Goal: Transaction & Acquisition: Purchase product/service

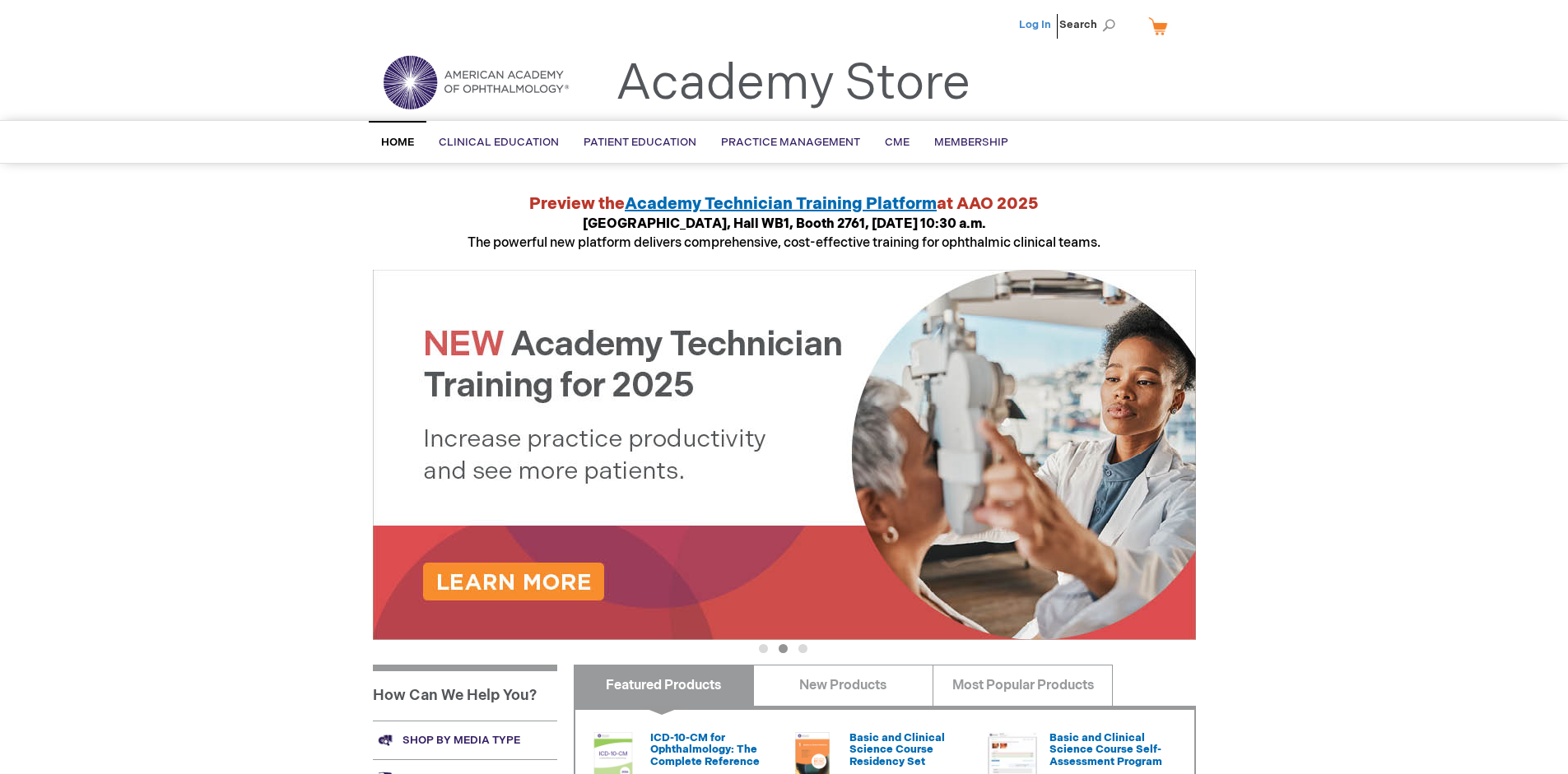
click at [1036, 25] on link "Log In" at bounding box center [1034, 24] width 32 height 13
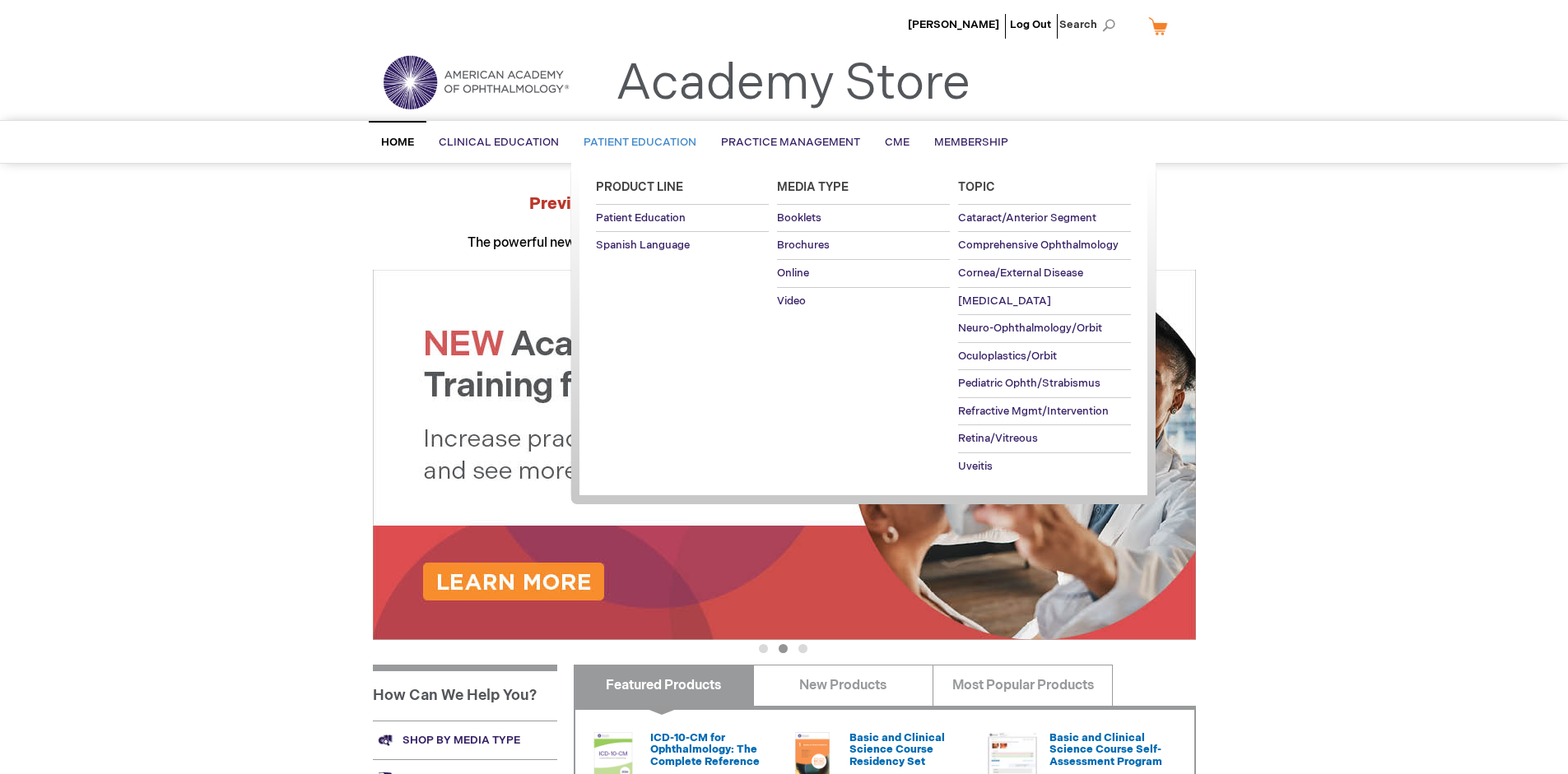
click at [635, 142] on span "Patient Education" at bounding box center [640, 142] width 113 height 13
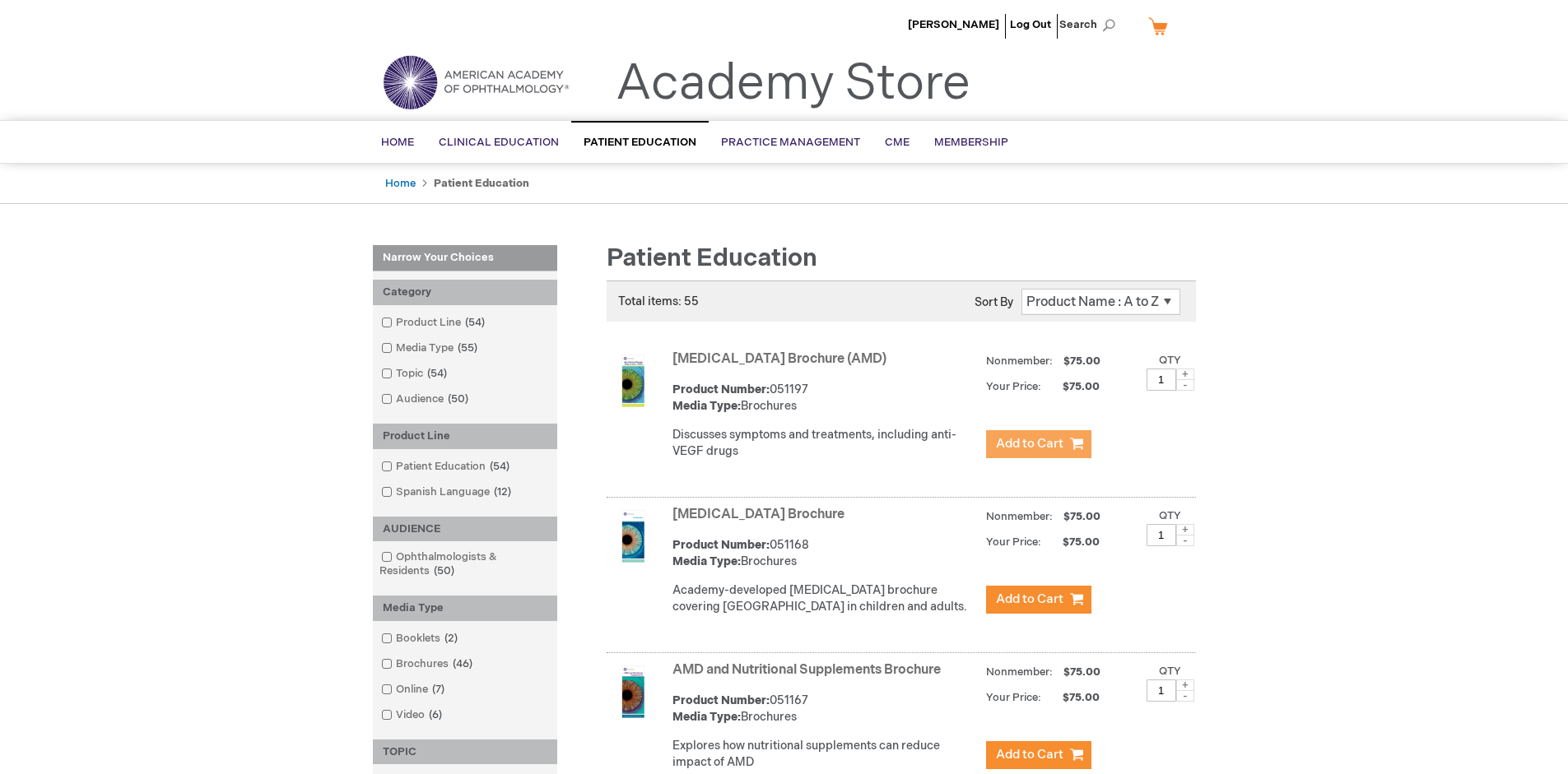
click at [1038, 445] on span "Add to Cart" at bounding box center [1029, 444] width 67 height 16
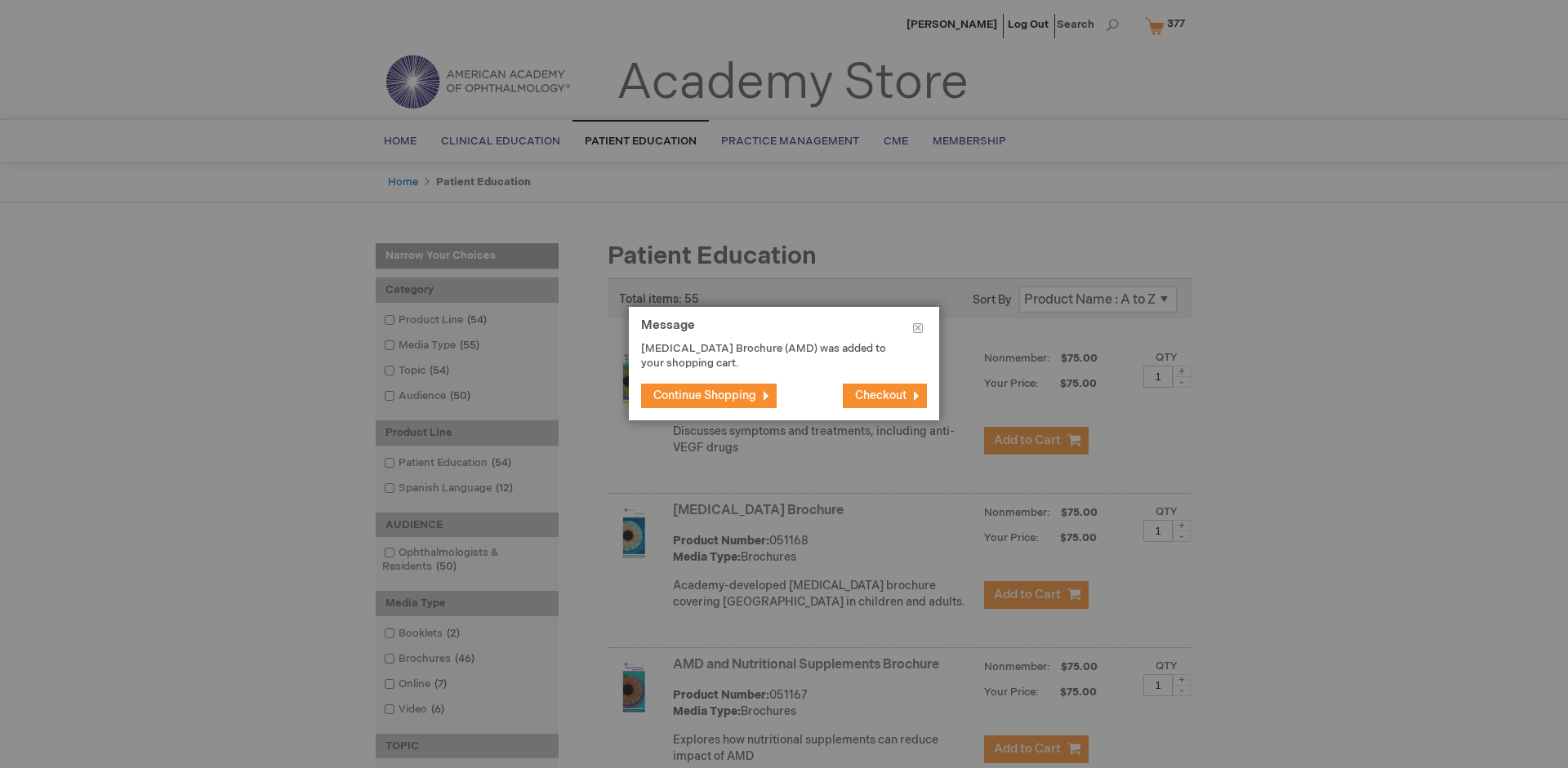
click at [705, 395] on span "Continue Shopping" at bounding box center [705, 395] width 103 height 14
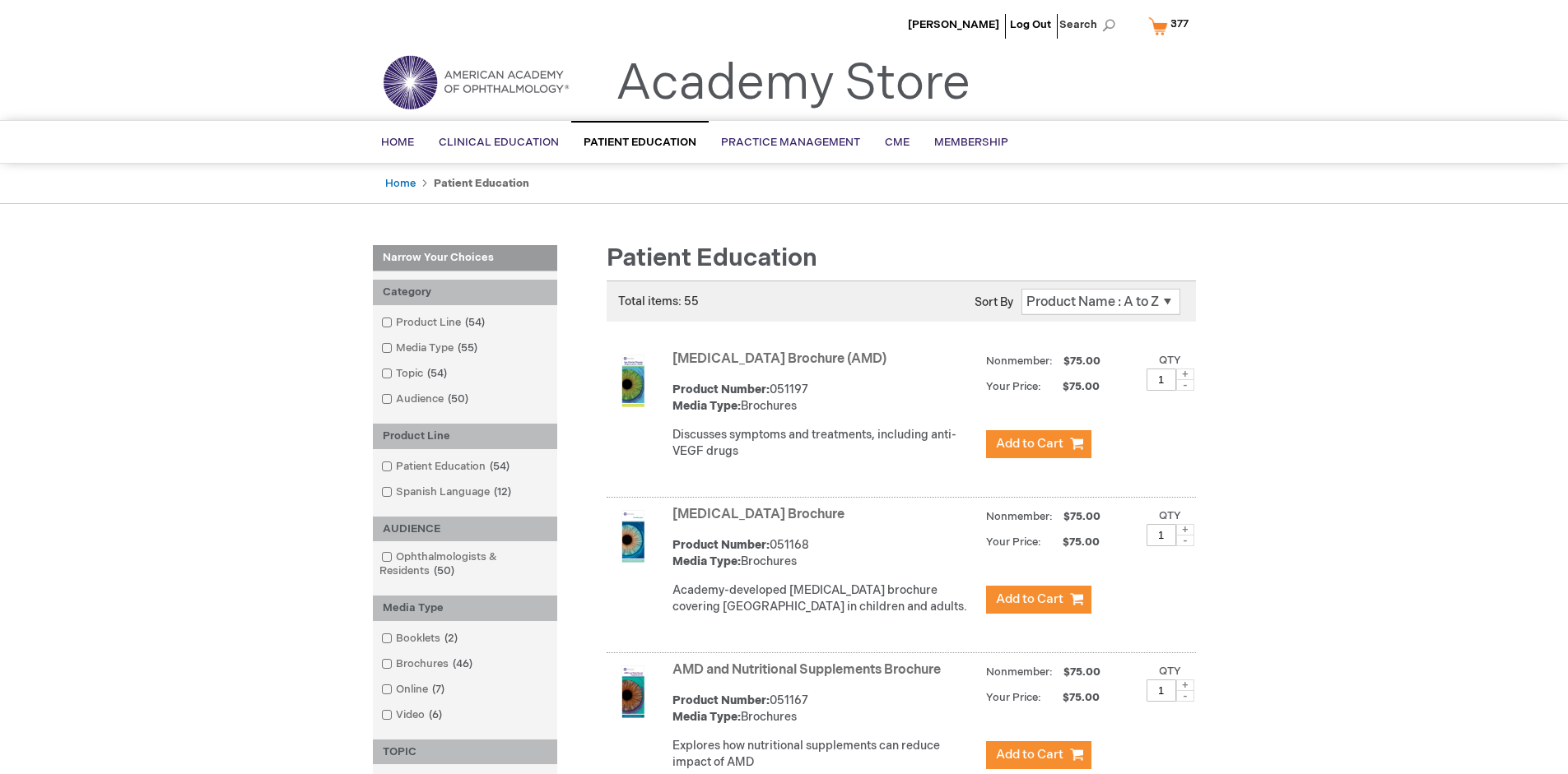
click at [809, 678] on link "AMD and Nutritional Supplements Brochure" at bounding box center [806, 671] width 268 height 16
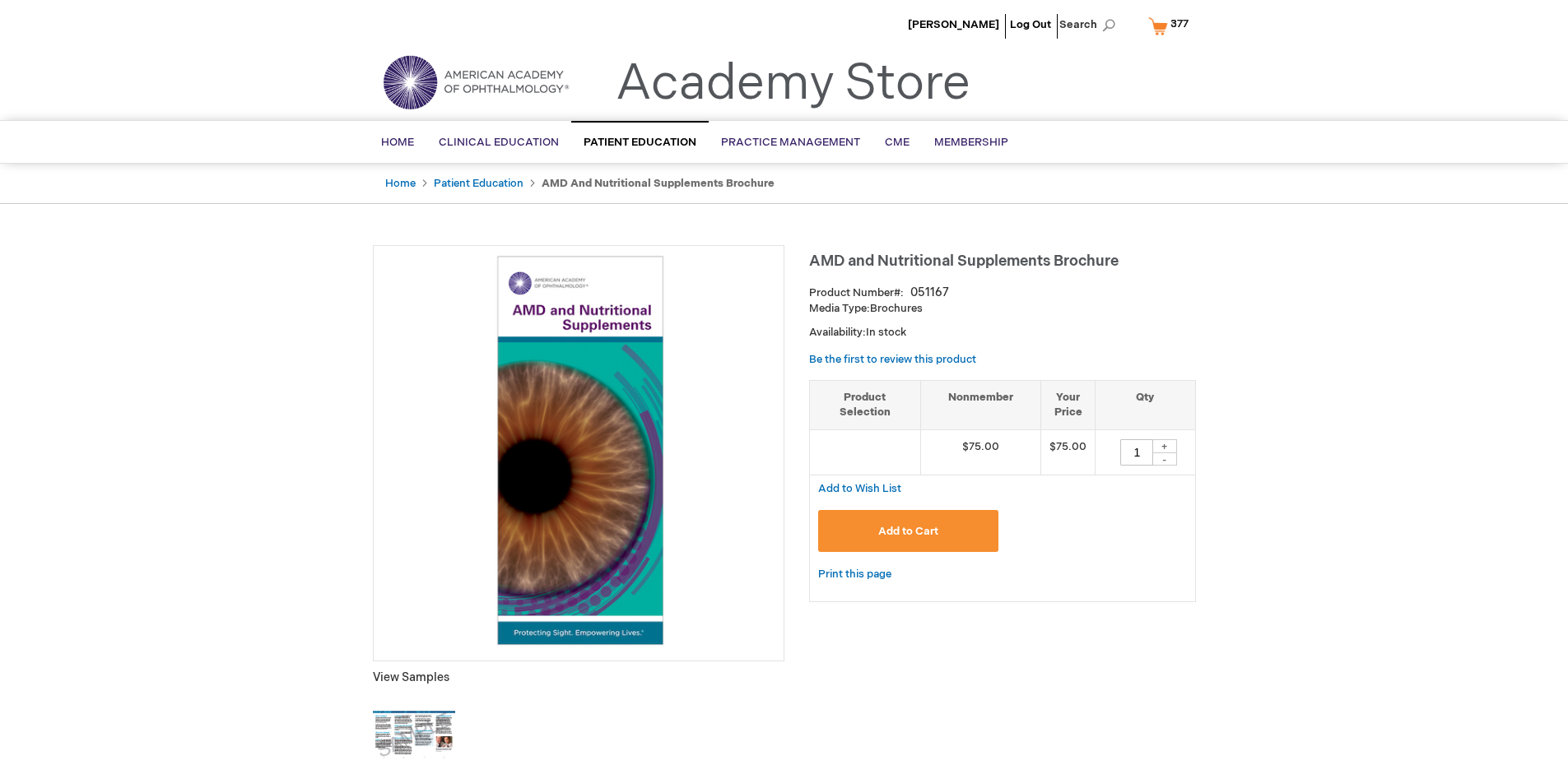
type input "1"
click at [908, 531] on span "Add to Cart" at bounding box center [909, 531] width 60 height 13
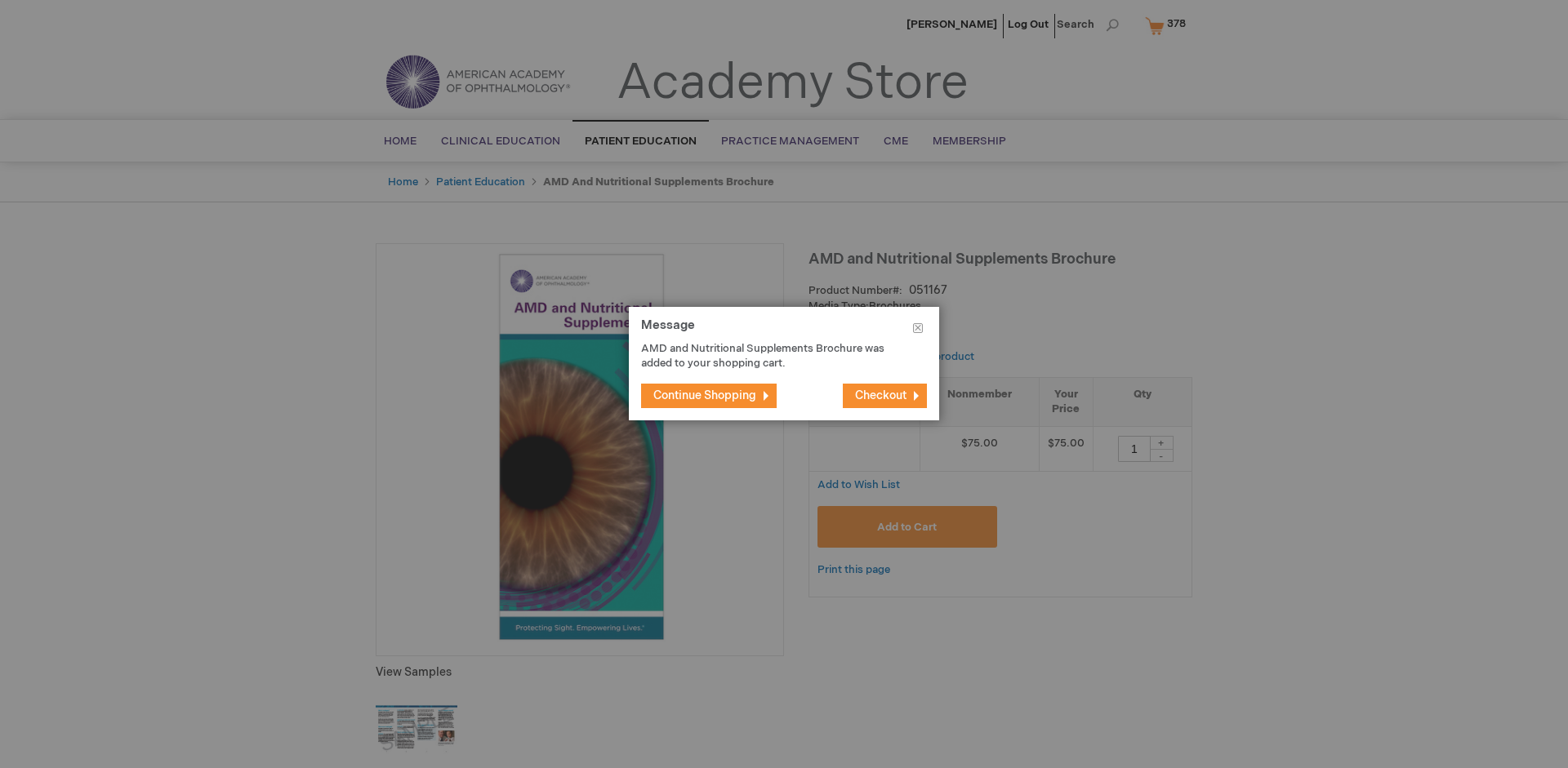
click at [705, 395] on span "Continue Shopping" at bounding box center [705, 395] width 103 height 14
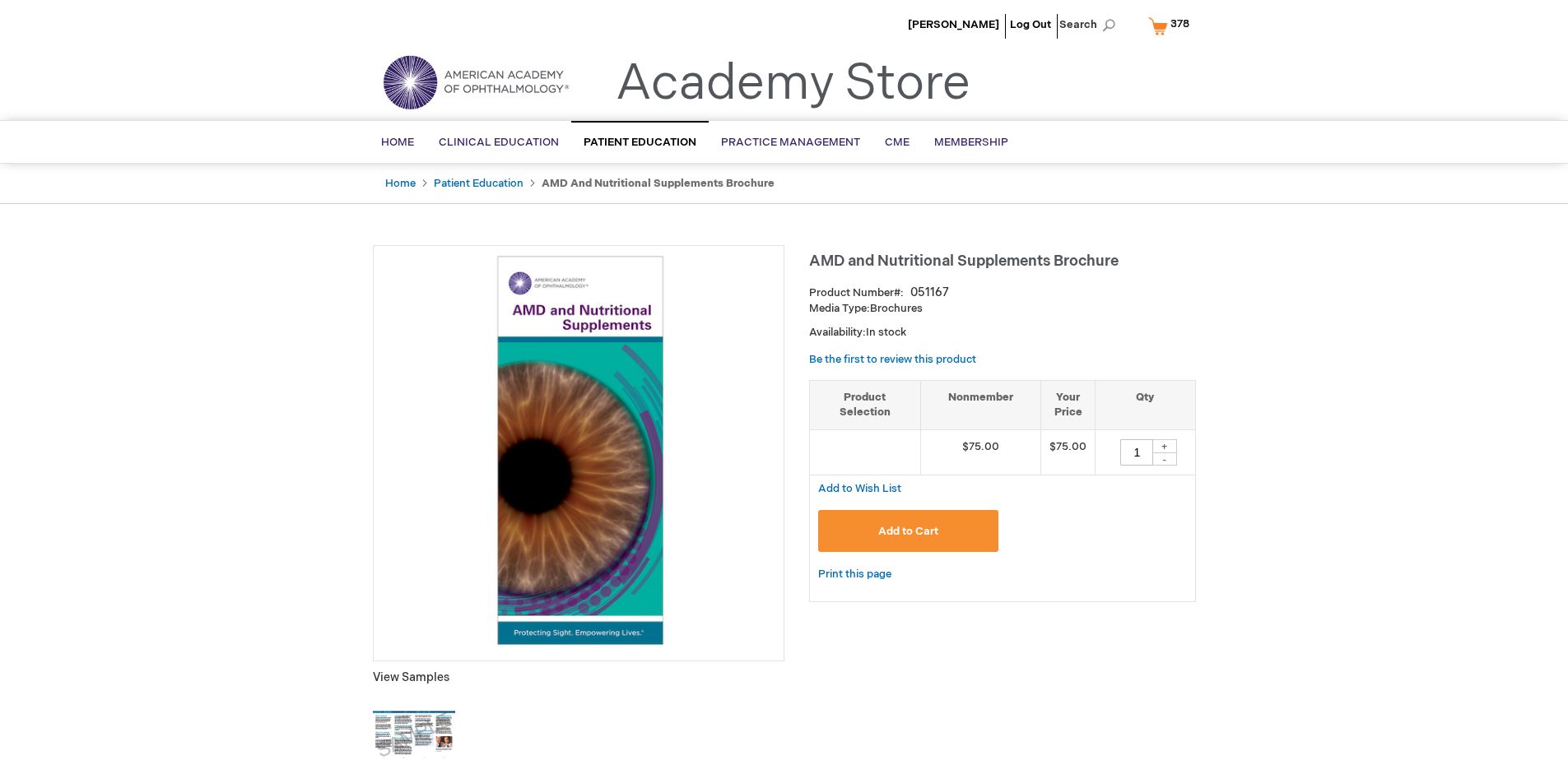
click at [1172, 26] on span "378" at bounding box center [1180, 23] width 19 height 13
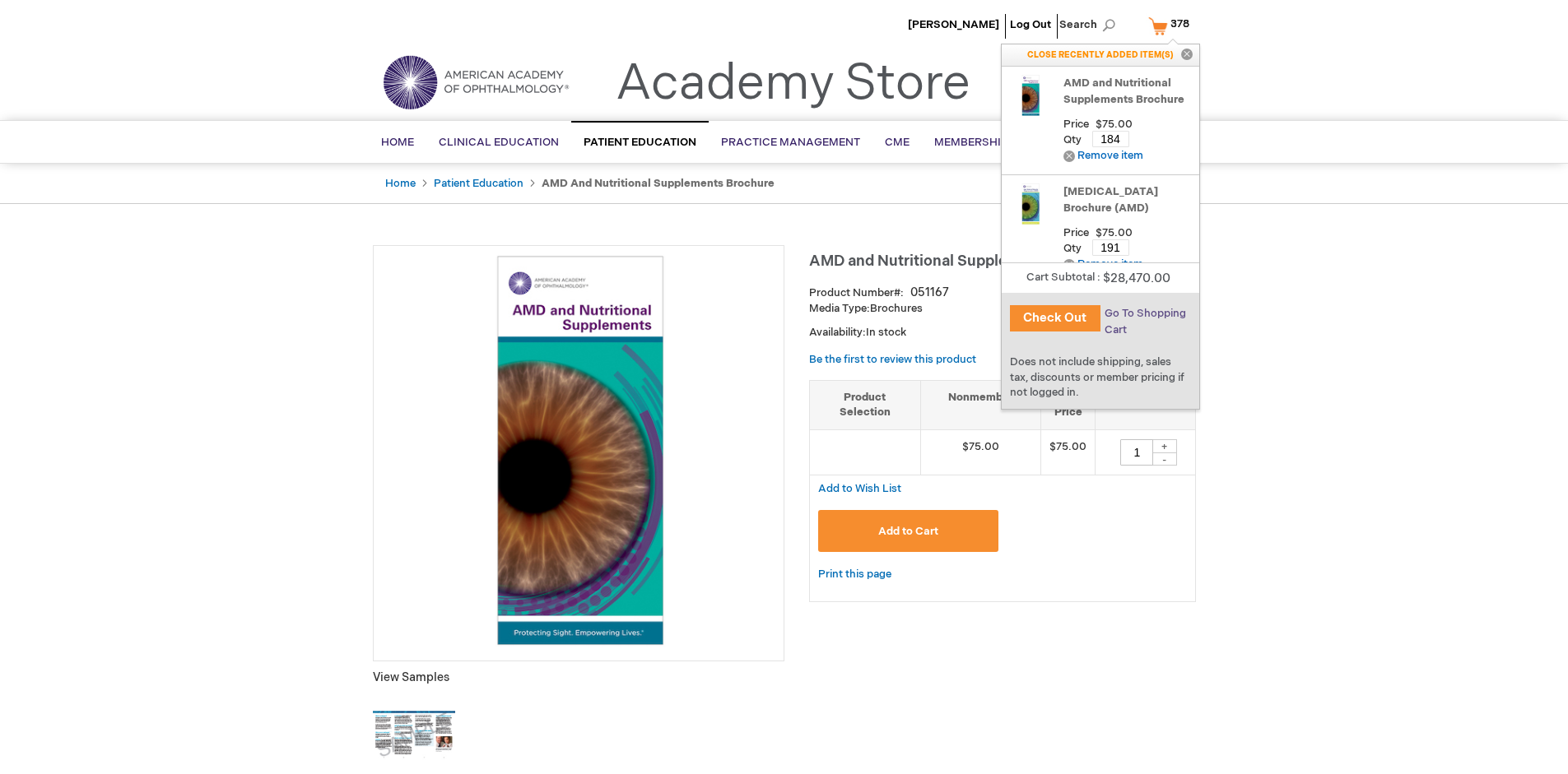
click at [1144, 314] on span "Go To Shopping Cart" at bounding box center [1145, 321] width 82 height 29
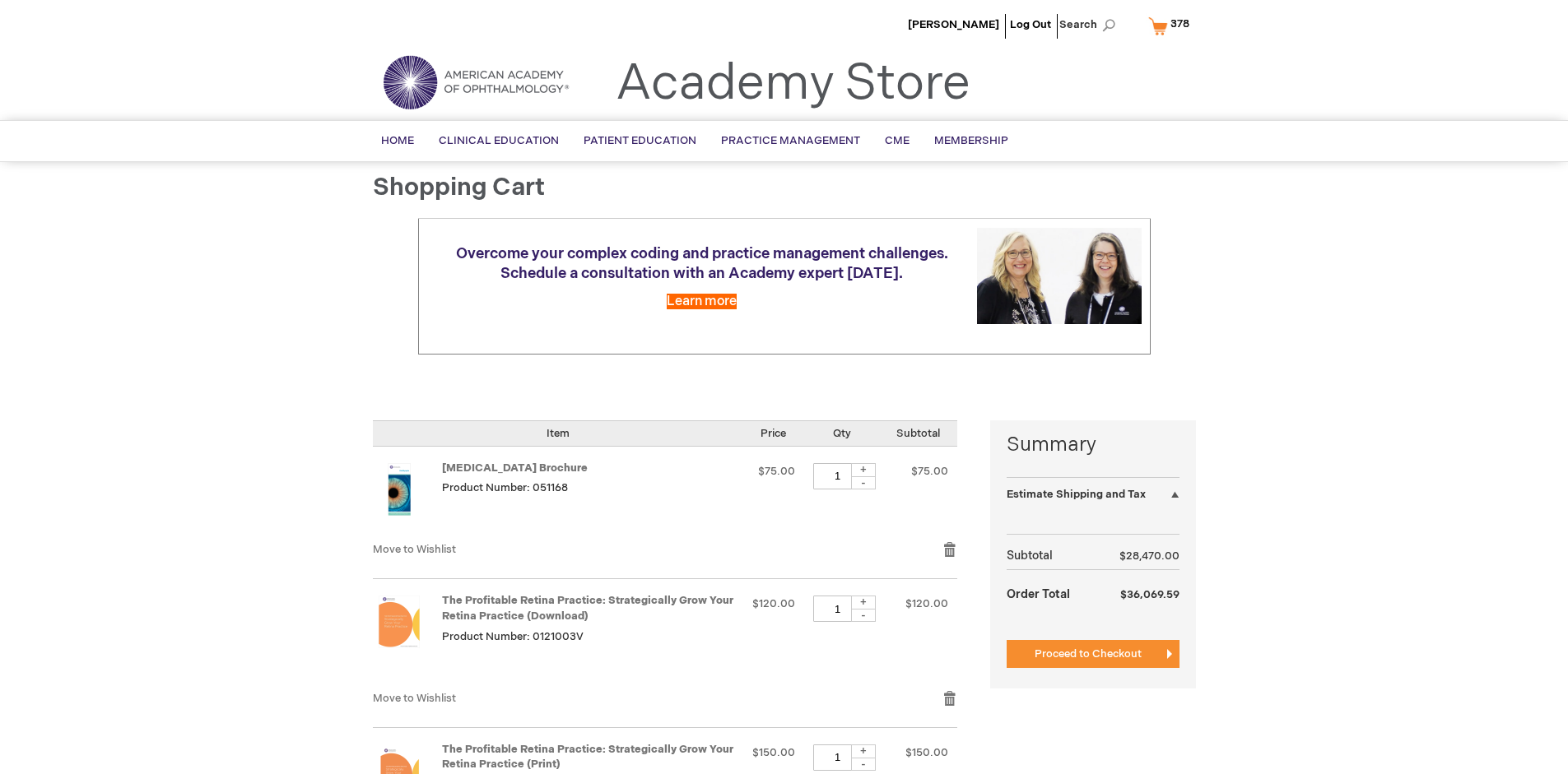
select select "US"
select select "41"
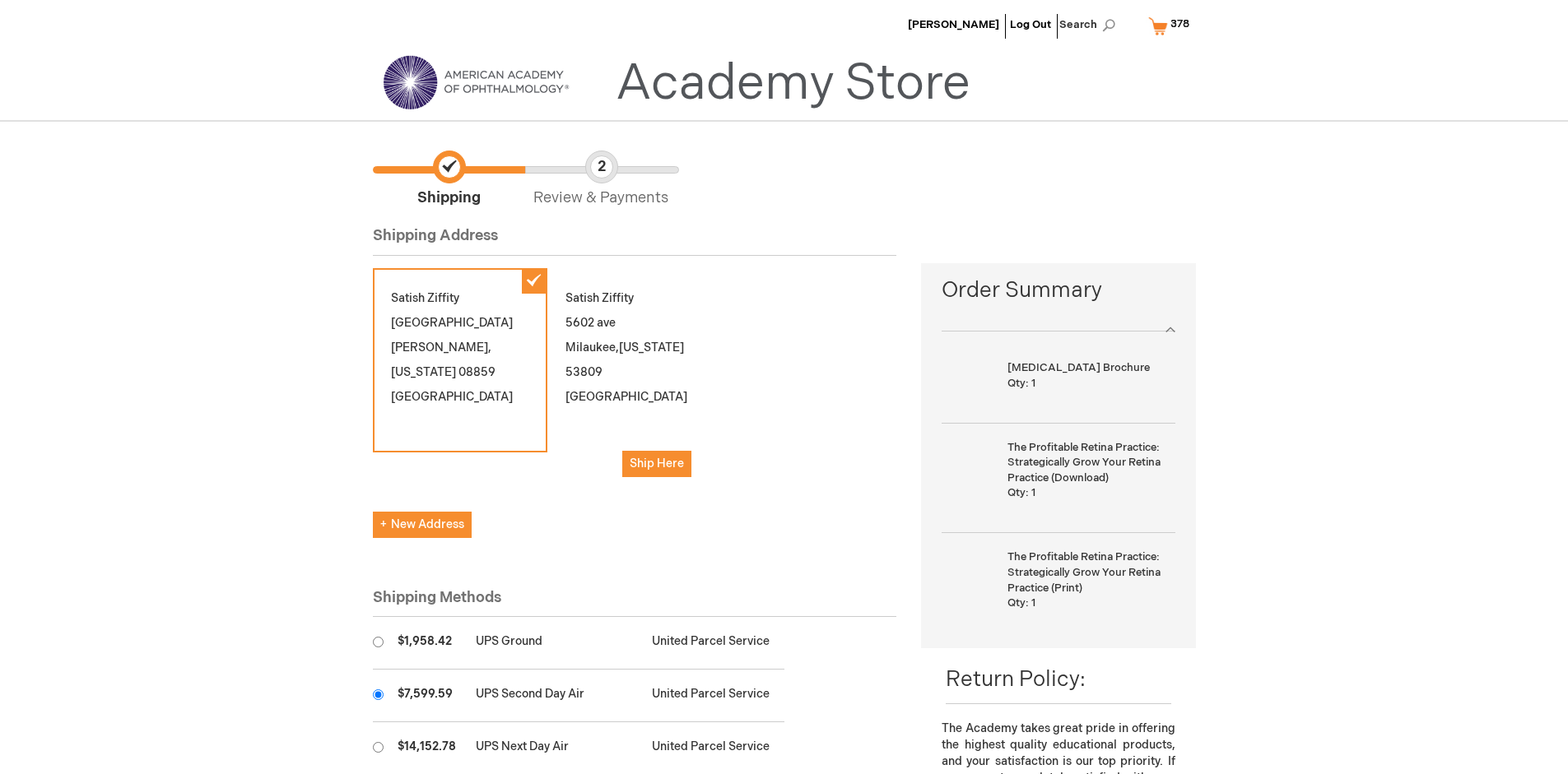
click at [378, 695] on input "radio" at bounding box center [378, 695] width 10 height 10
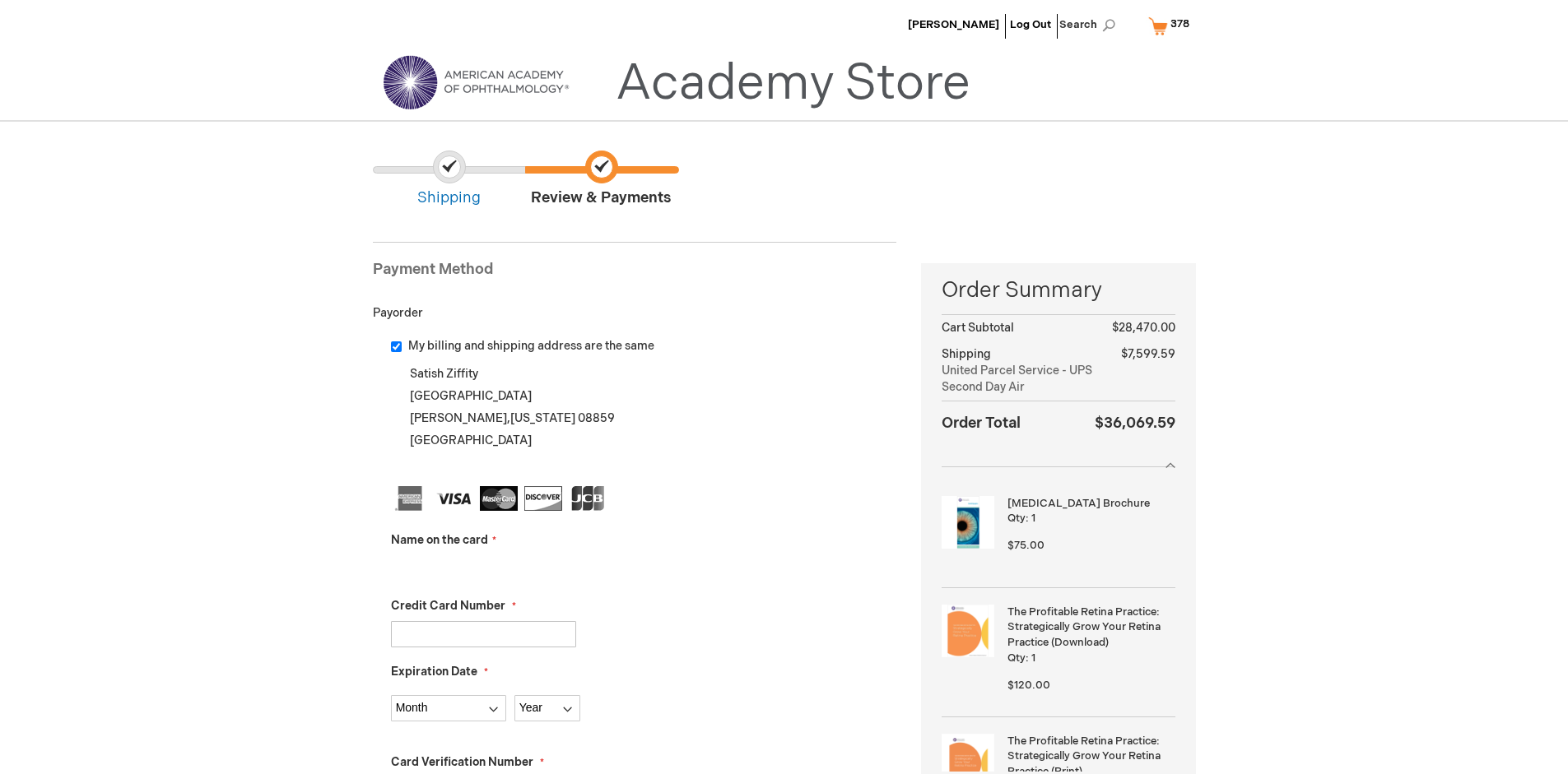
click at [483, 568] on input "Name on the card" at bounding box center [483, 568] width 185 height 27
